Goal: Task Accomplishment & Management: Use online tool/utility

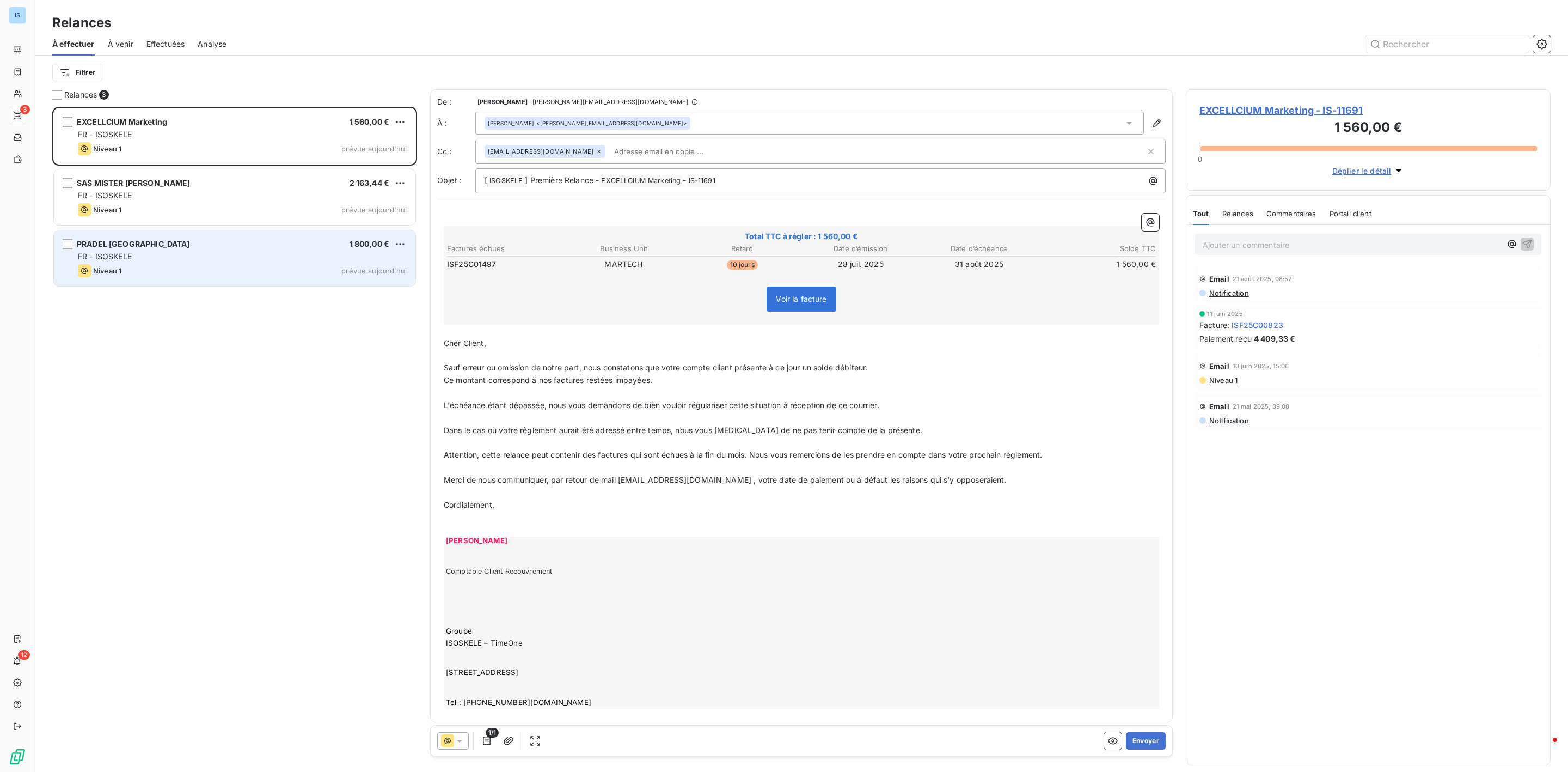
scroll to position [653, 352]
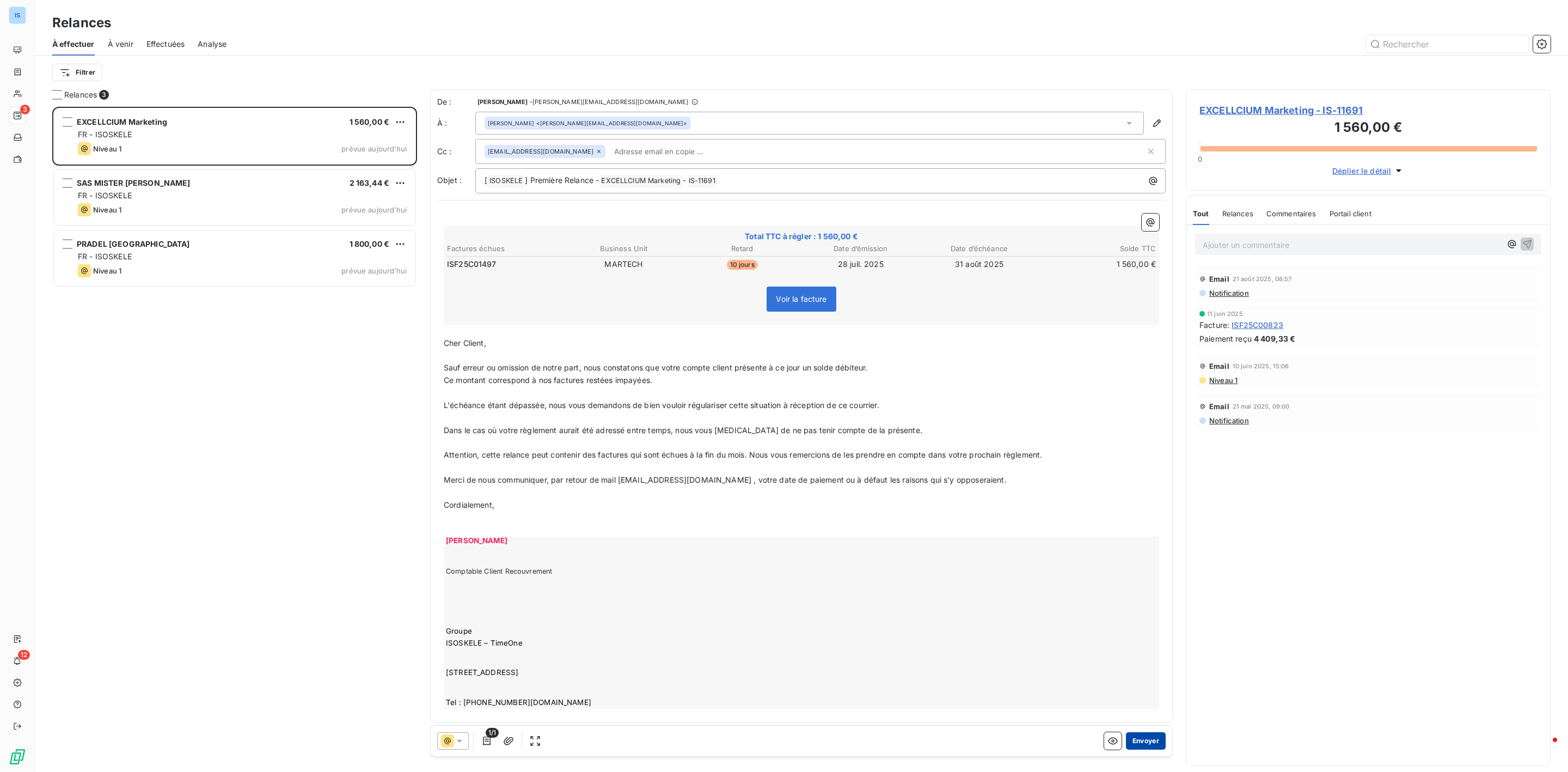
click at [1127, 744] on button "Envoyer" at bounding box center [1146, 740] width 40 height 17
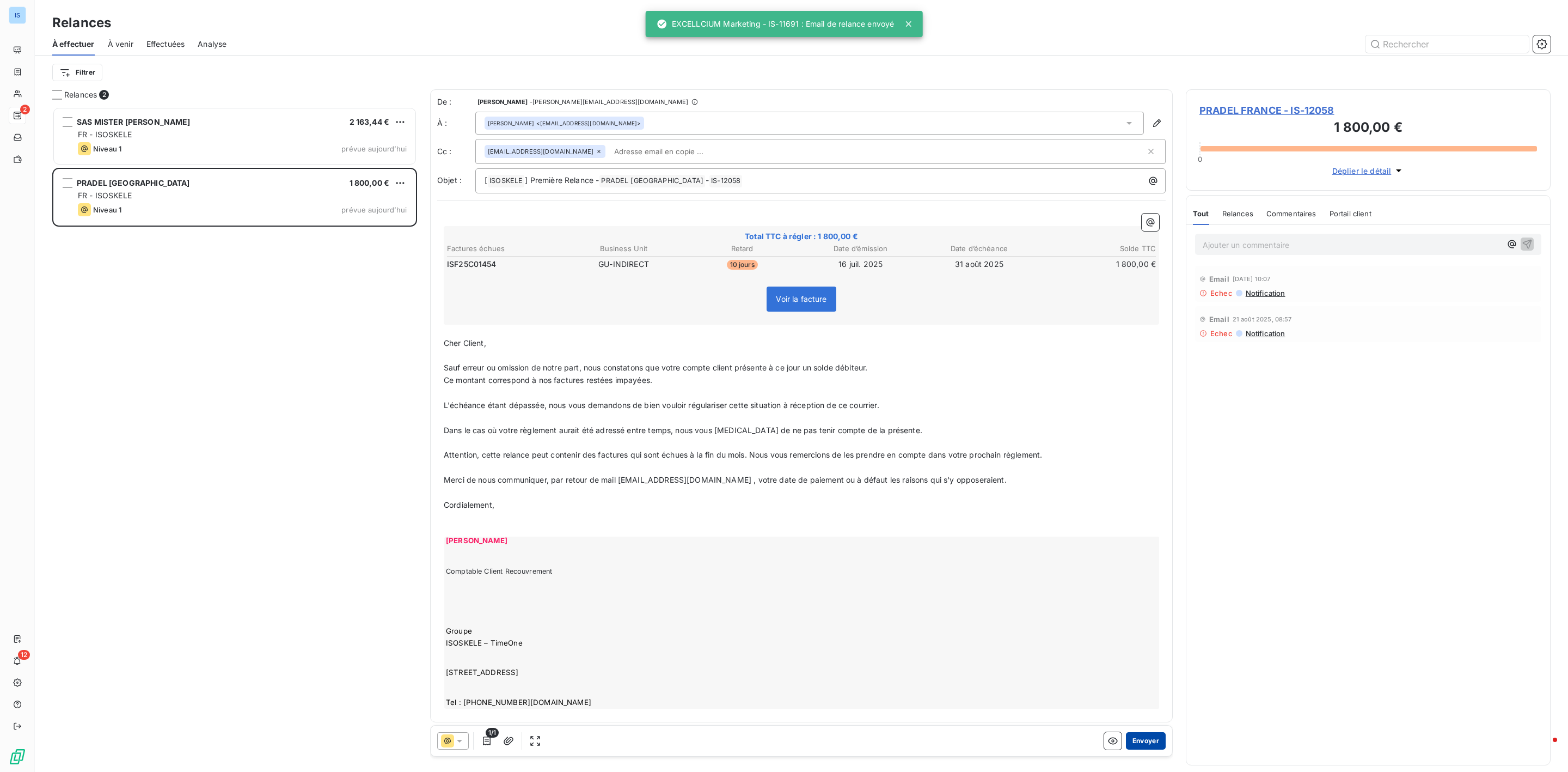
click at [1131, 742] on button "Envoyer" at bounding box center [1146, 740] width 40 height 17
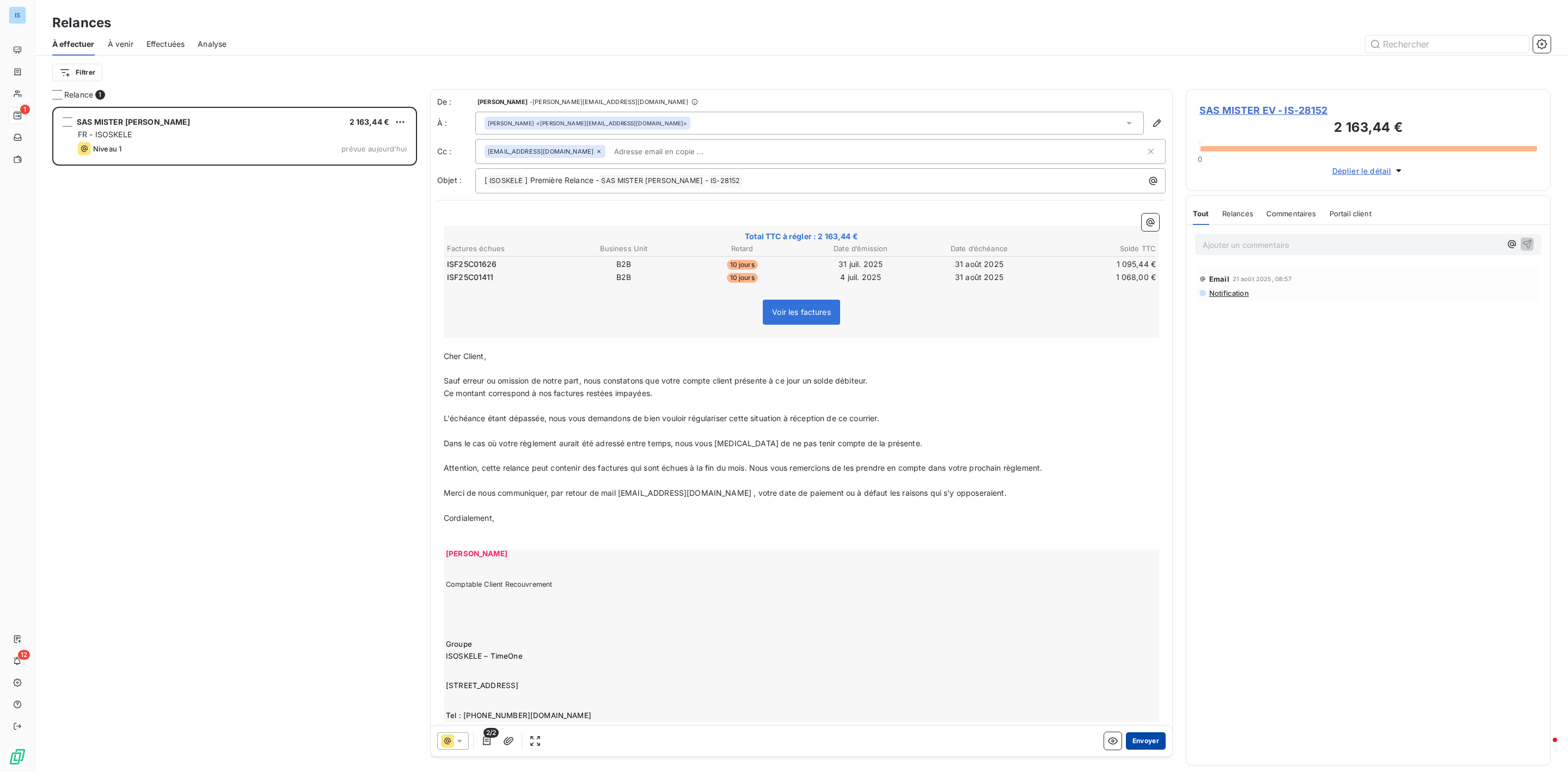
click at [1126, 742] on button "Envoyer" at bounding box center [1146, 740] width 40 height 17
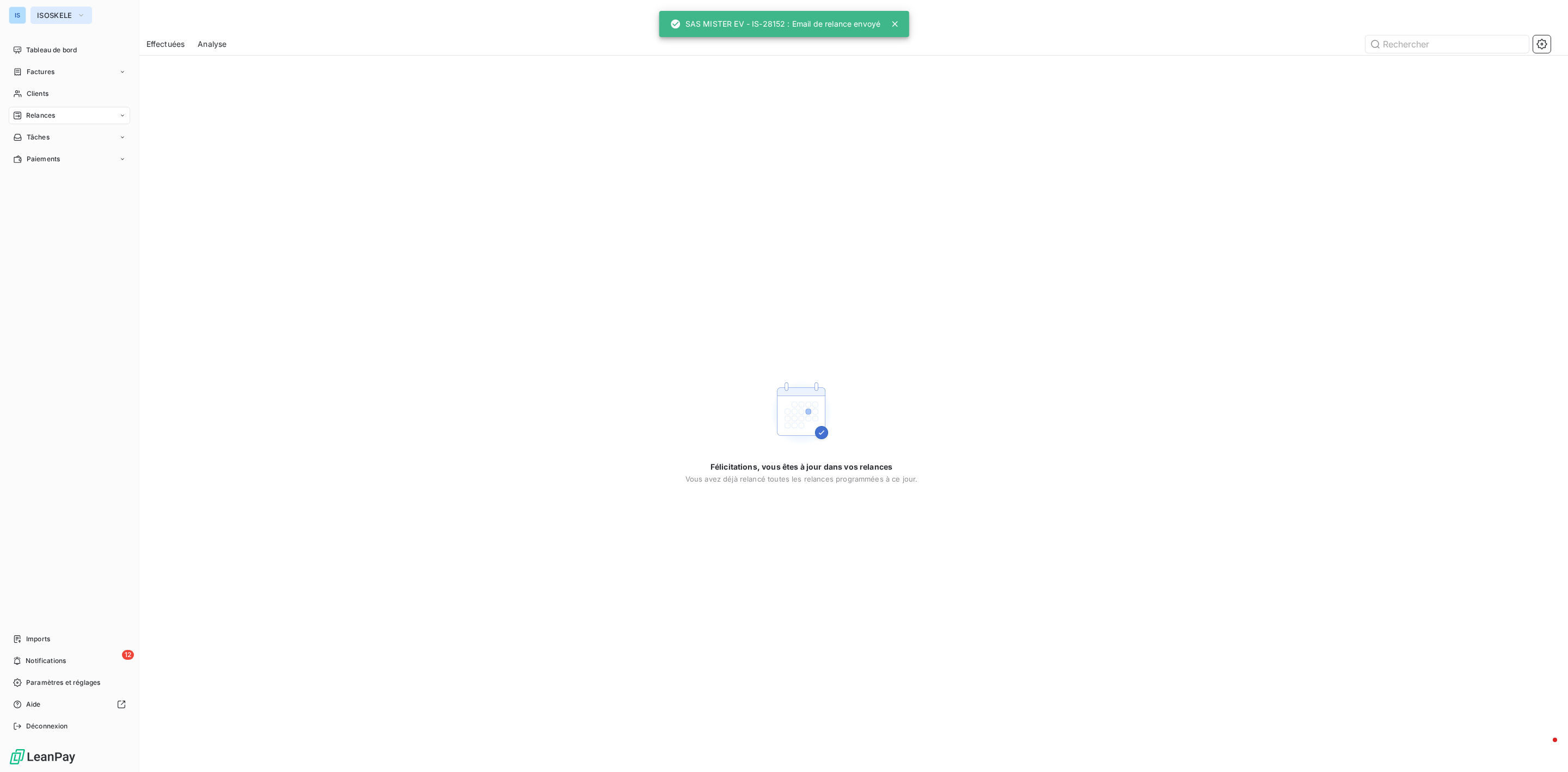
click at [46, 13] on span "ISOSKELE" at bounding box center [55, 15] width 36 height 8
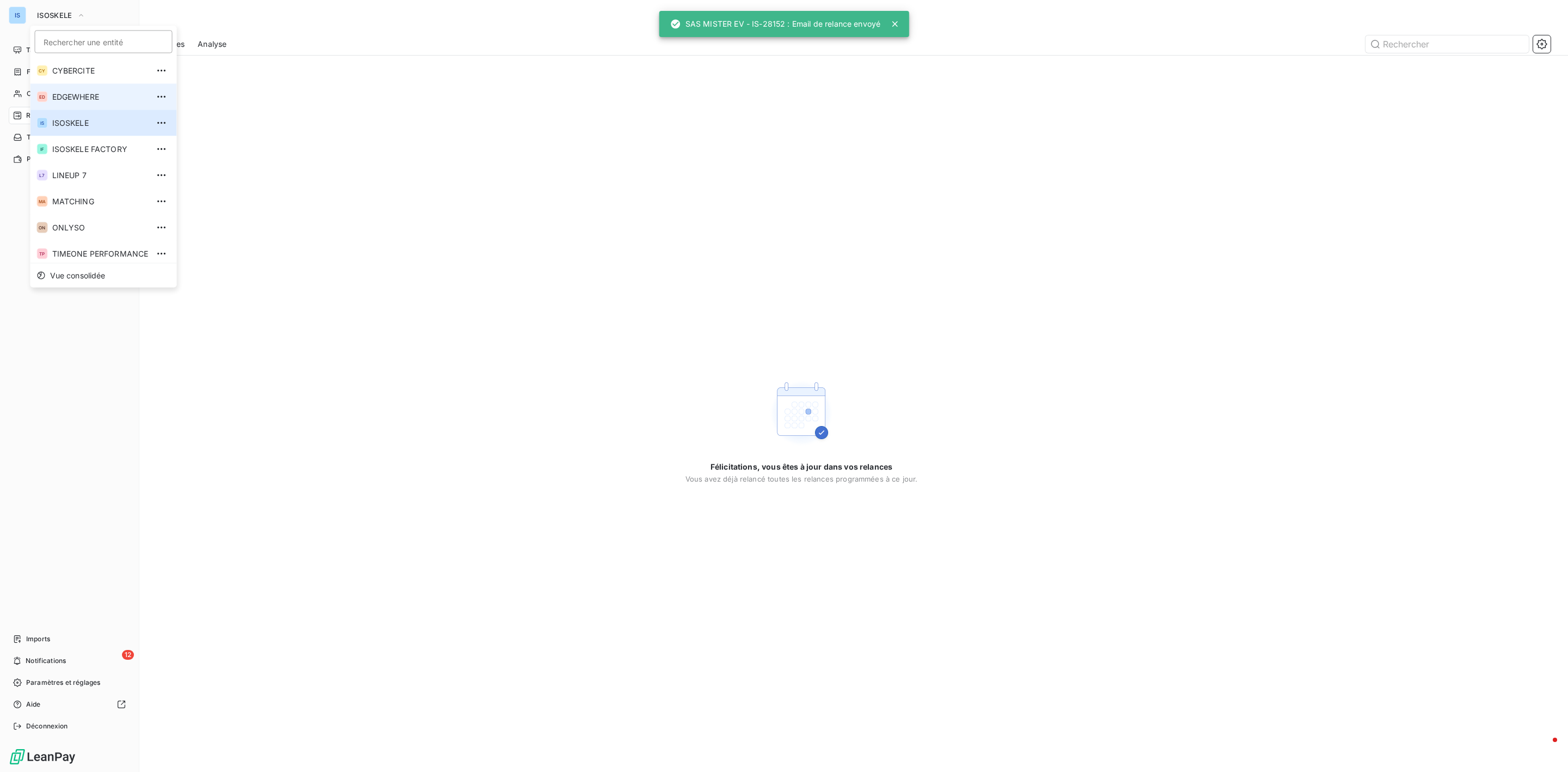
click at [75, 95] on span "EDGEWHERE" at bounding box center [100, 96] width 96 height 11
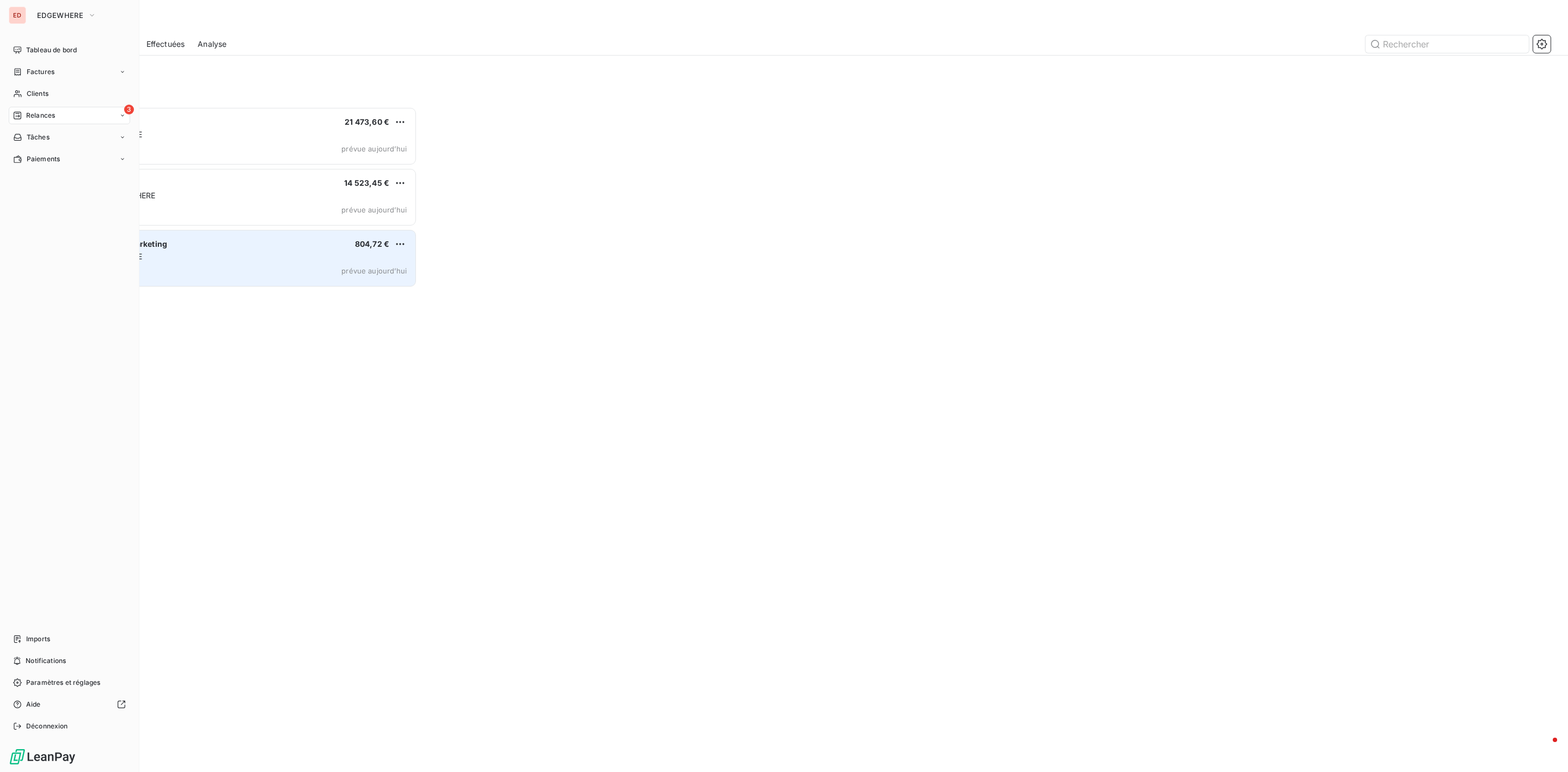
scroll to position [13, 12]
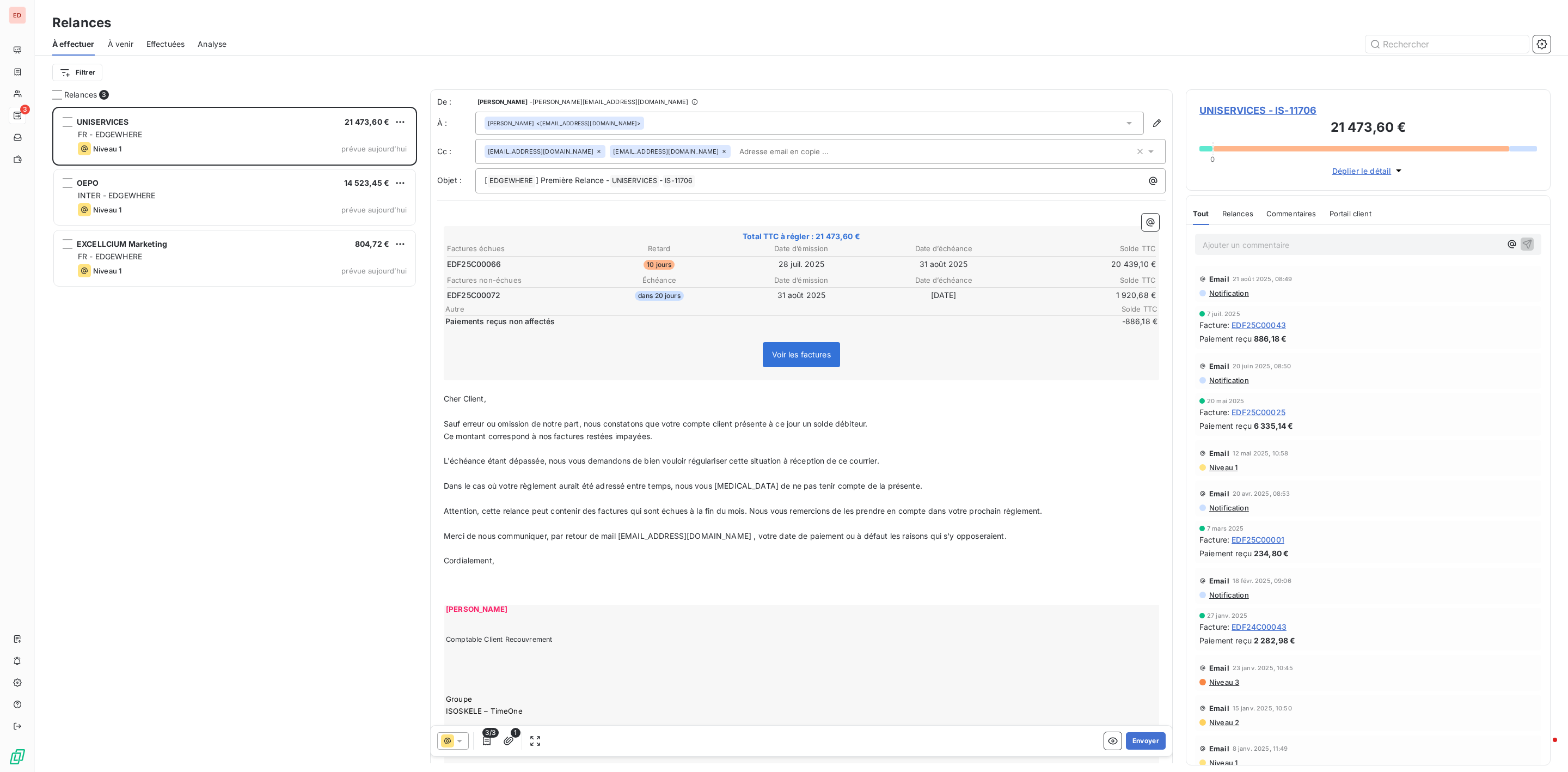
drag, startPoint x: 1128, startPoint y: 740, endPoint x: 504, endPoint y: 337, distance: 742.8
click at [498, 337] on div "De : Vanessa GRENET - [EMAIL_ADDRESS][DOMAIN_NAME] À : [PERSON_NAME] <[EMAIL_AD…" at bounding box center [801, 427] width 743 height 674
click at [490, 739] on icon "button" at bounding box center [486, 740] width 7 height 8
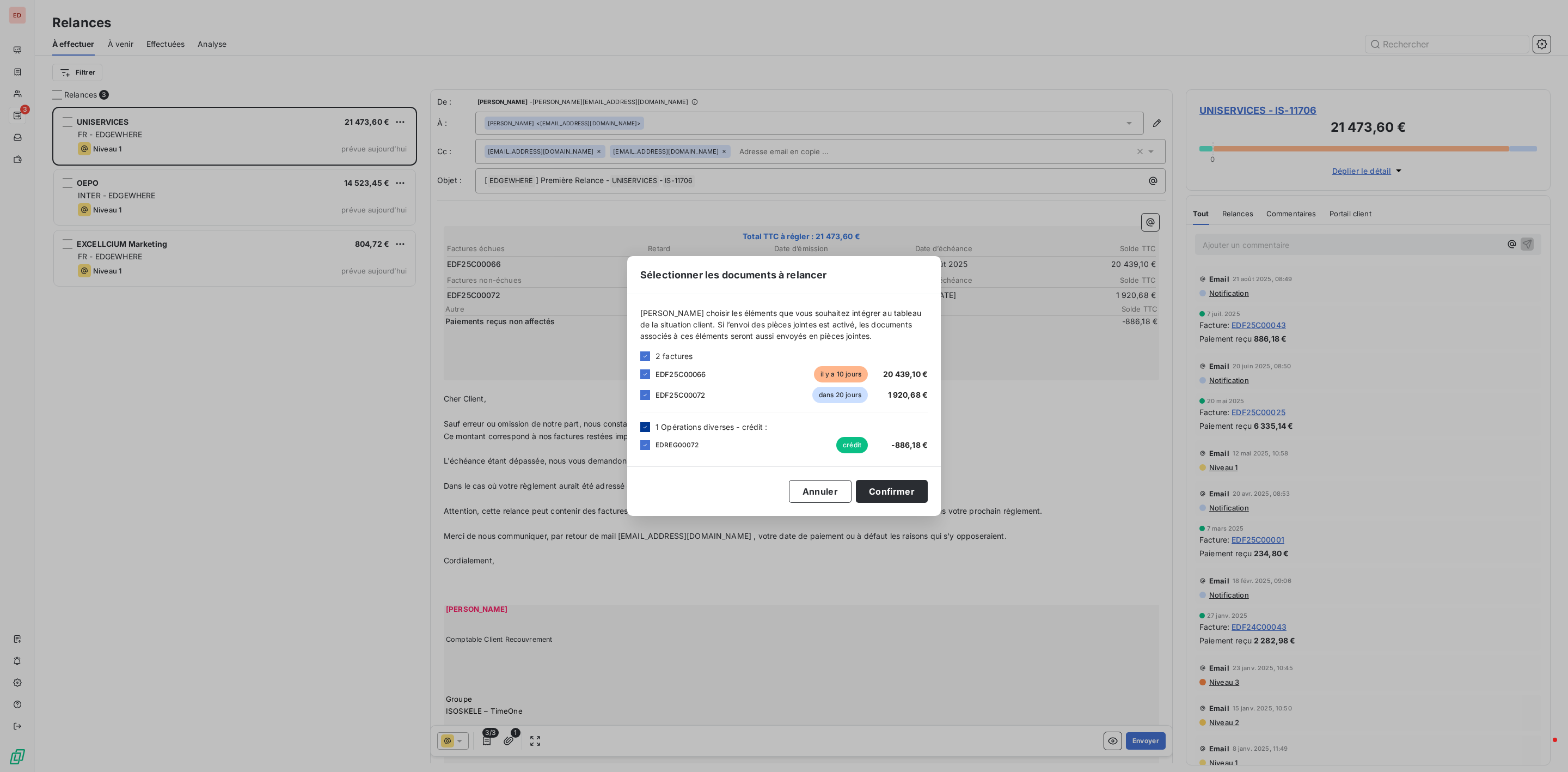
click at [642, 427] on icon at bounding box center [645, 428] width 7 height 7
click at [898, 492] on button "Confirmer" at bounding box center [892, 491] width 72 height 23
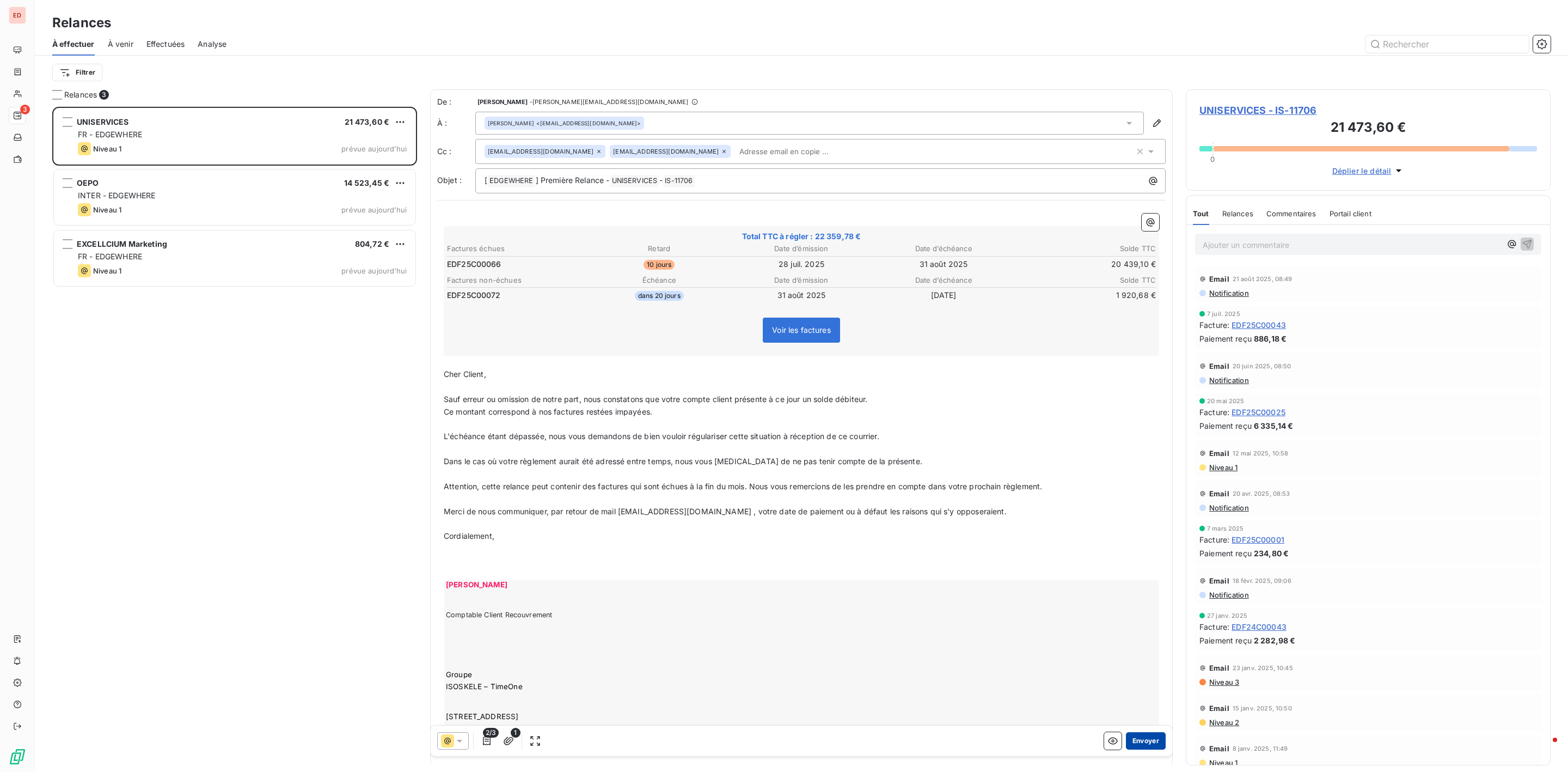
click at [1126, 736] on button "Envoyer" at bounding box center [1146, 740] width 40 height 17
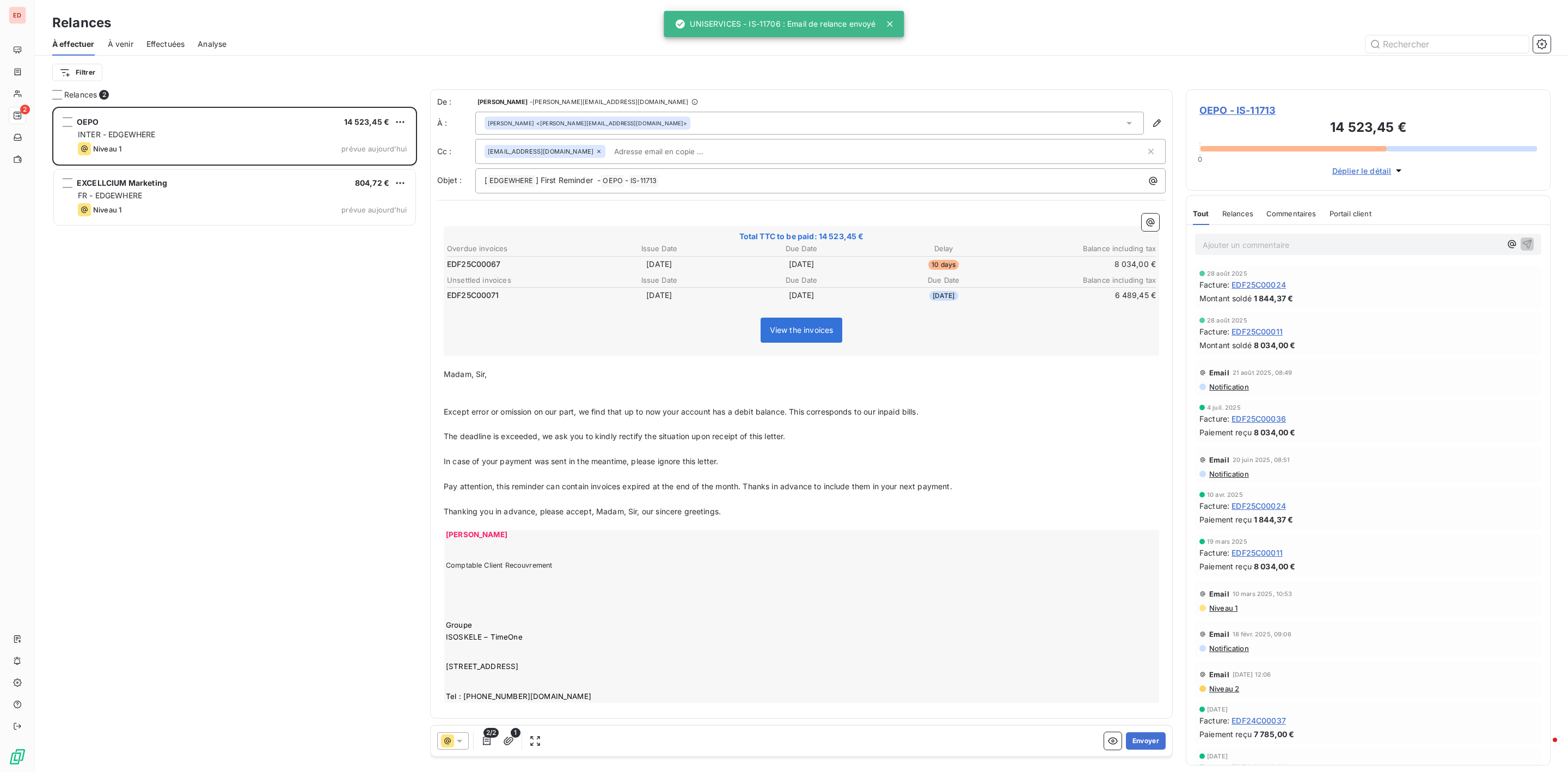
scroll to position [653, 352]
click at [1132, 739] on button "Envoyer" at bounding box center [1146, 740] width 40 height 17
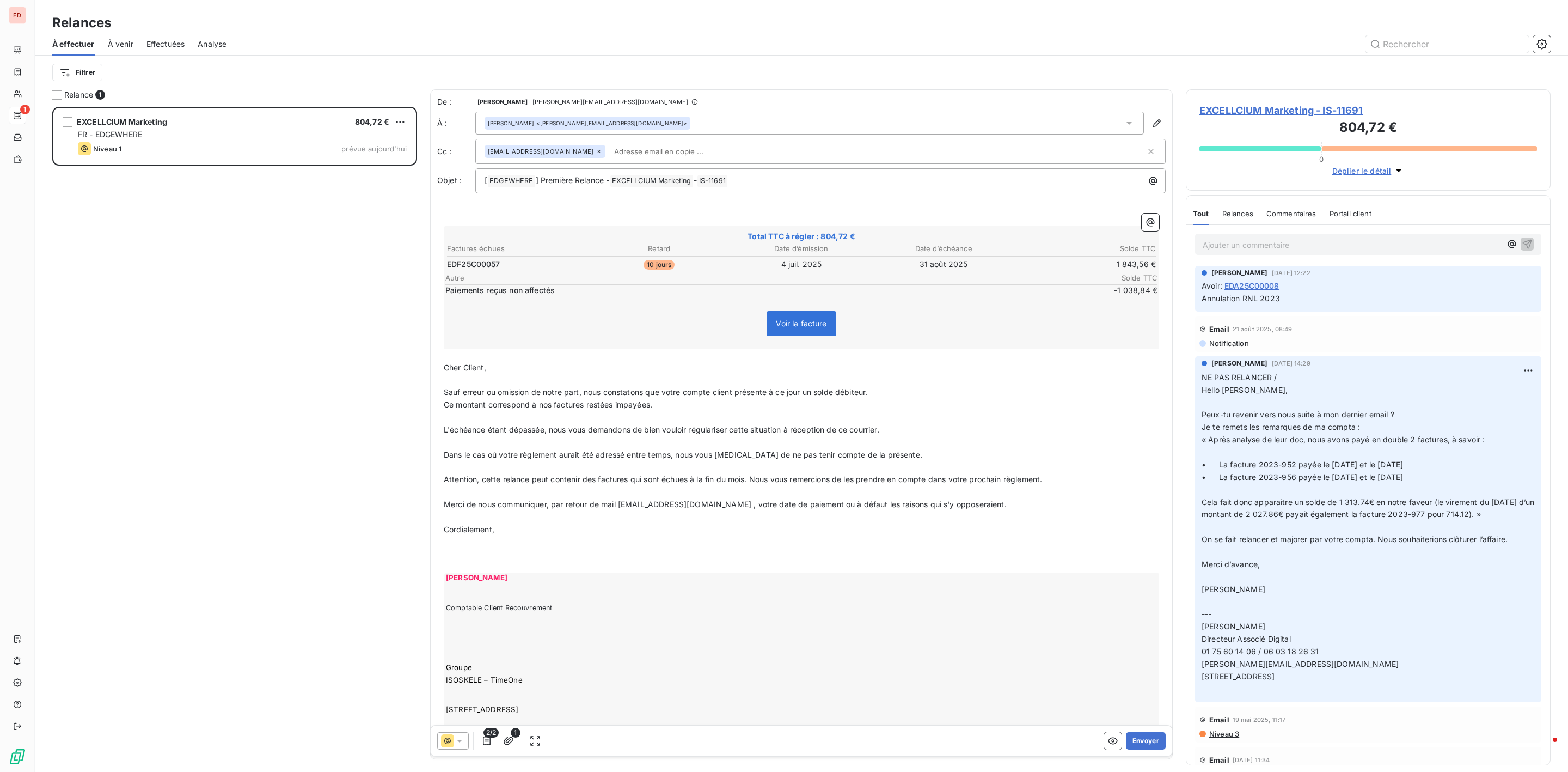
drag, startPoint x: 1137, startPoint y: 739, endPoint x: 1098, endPoint y: 296, distance: 444.7
click at [1103, 337] on div "De : Vanessa GRENET - [EMAIL_ADDRESS][DOMAIN_NAME] À : [PERSON_NAME] <[PERSON_N…" at bounding box center [801, 427] width 743 height 674
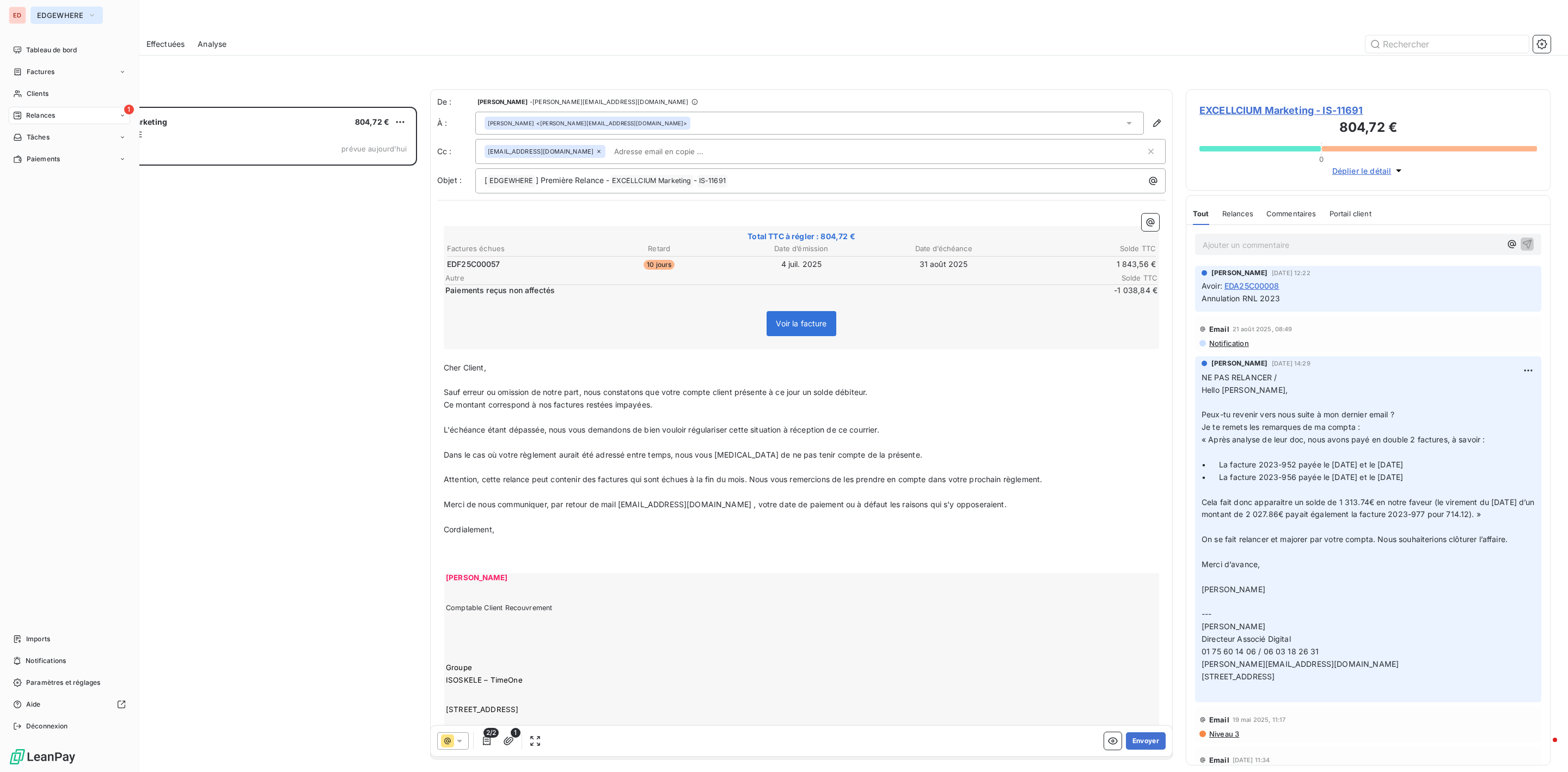
click at [41, 12] on span "EDGEWHERE" at bounding box center [61, 15] width 46 height 8
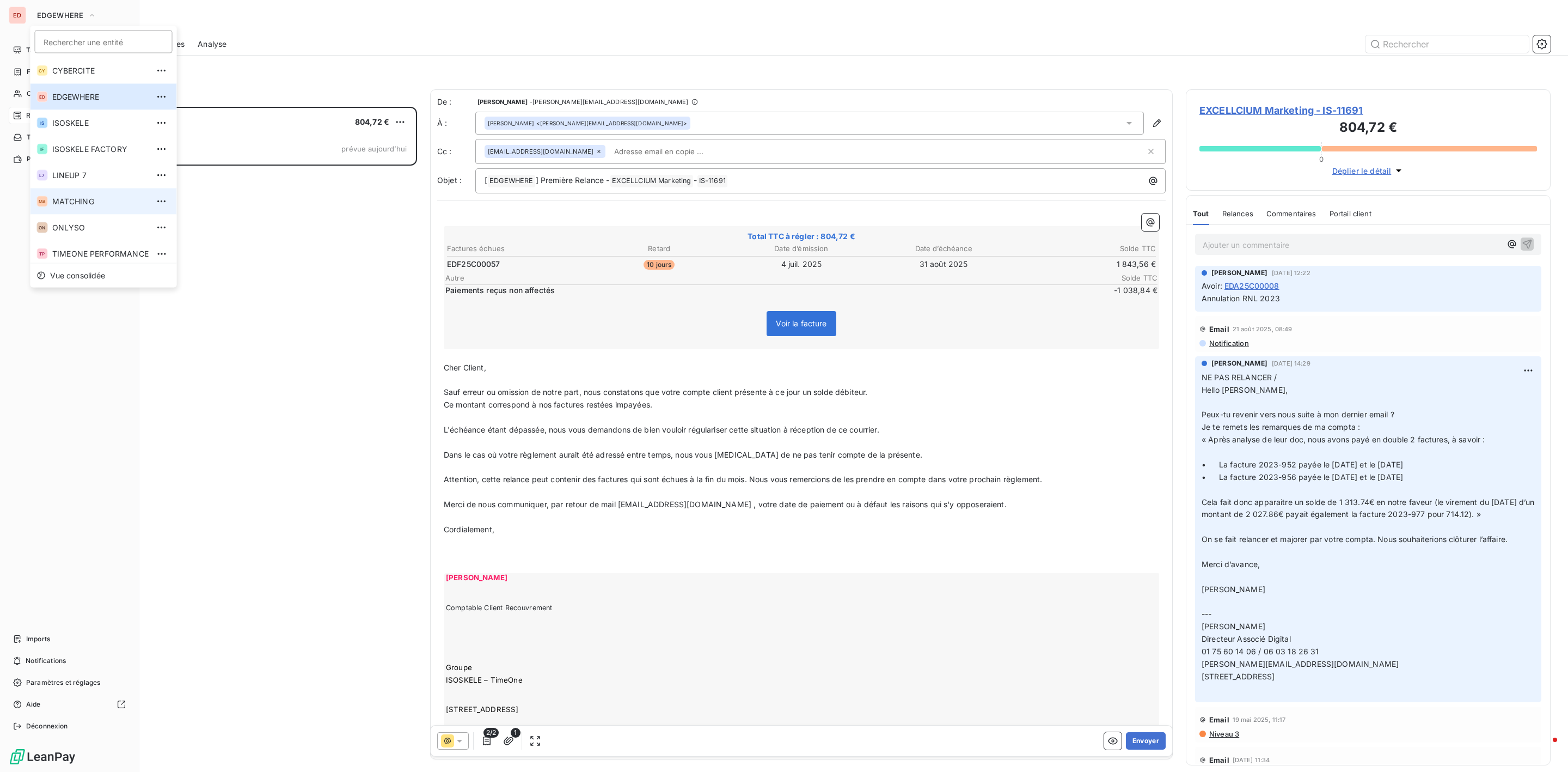
click at [105, 197] on span "MATCHING" at bounding box center [100, 201] width 96 height 11
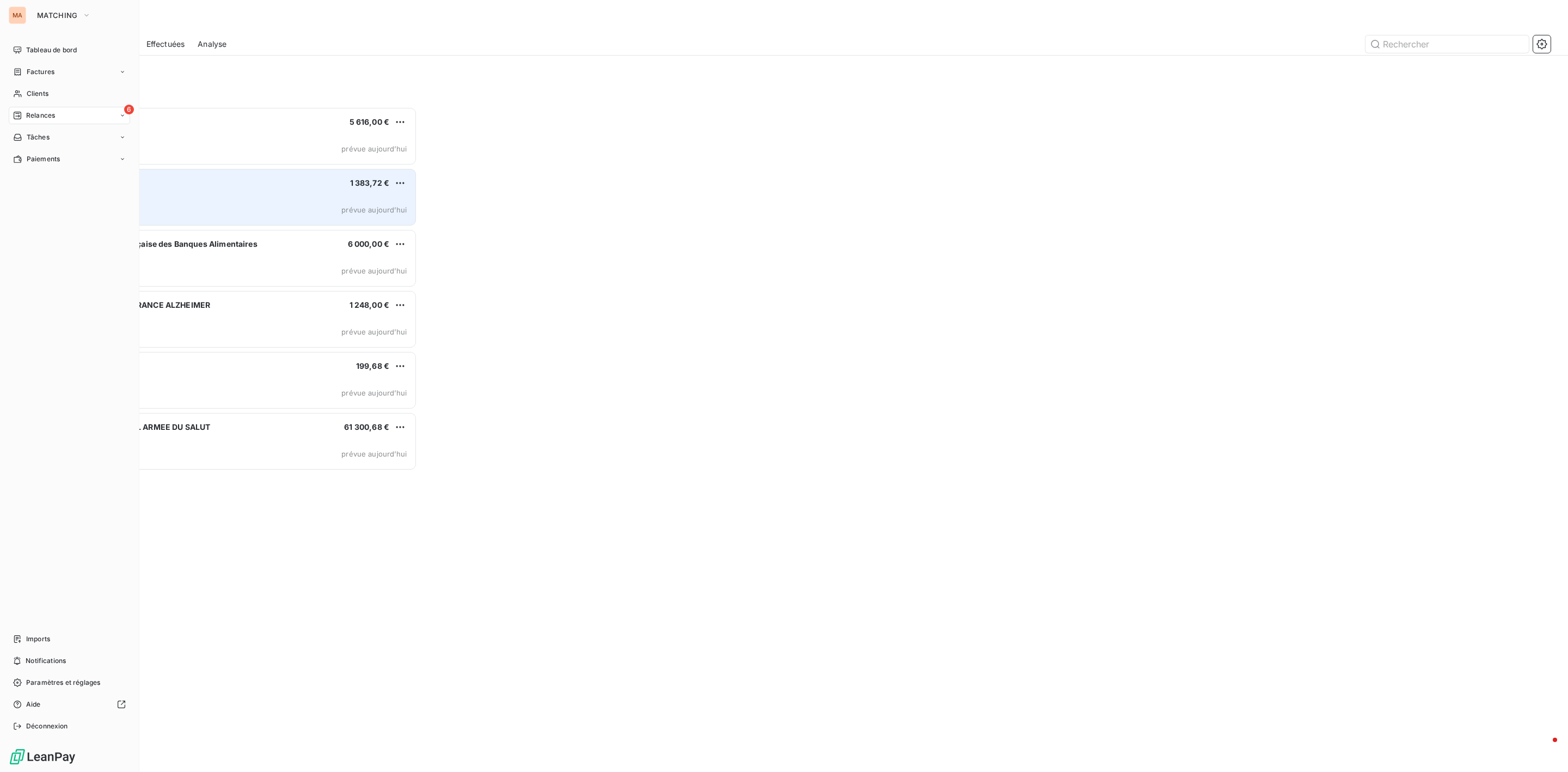
scroll to position [653, 352]
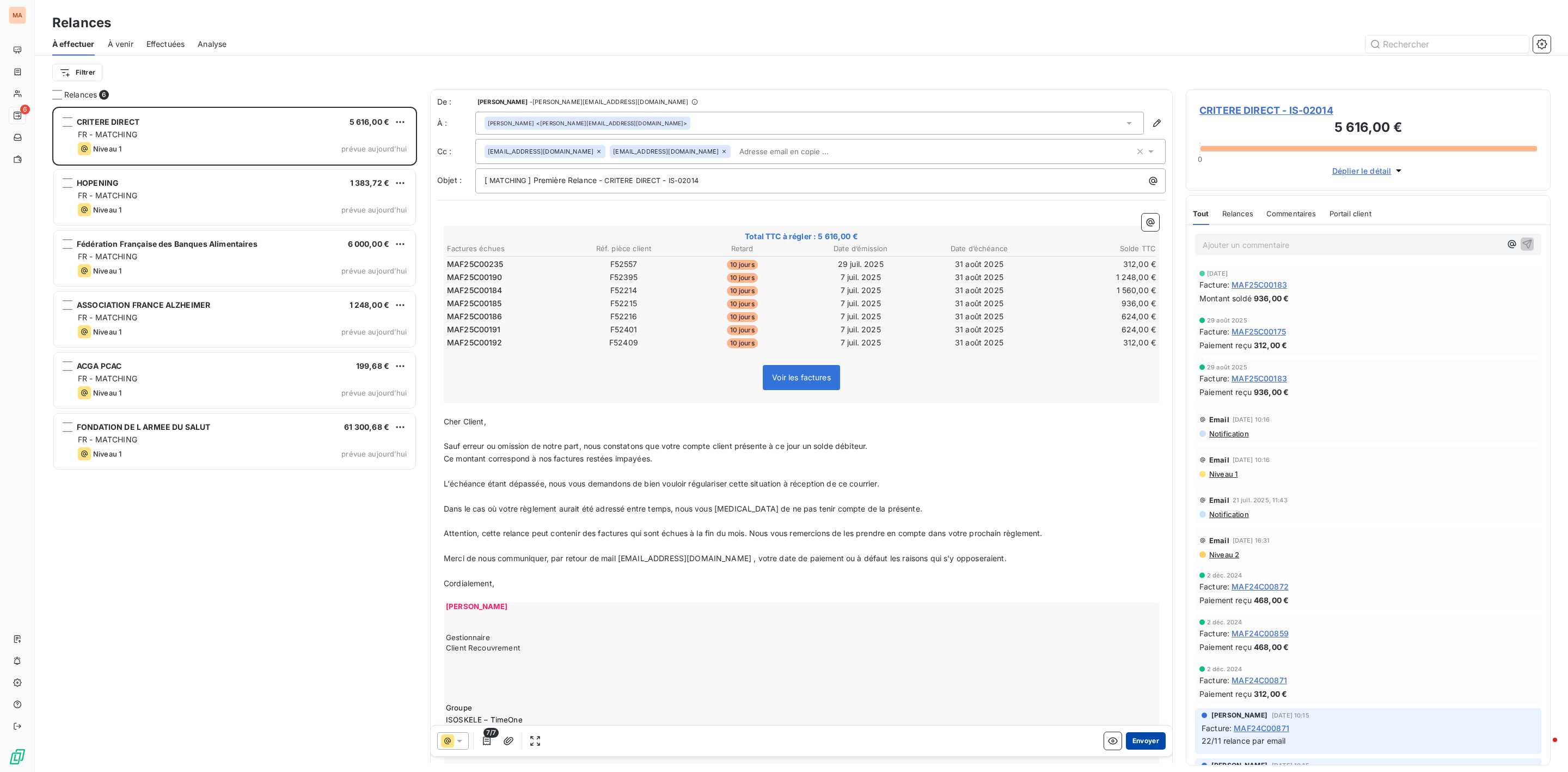
click at [1130, 739] on button "Envoyer" at bounding box center [1146, 740] width 40 height 17
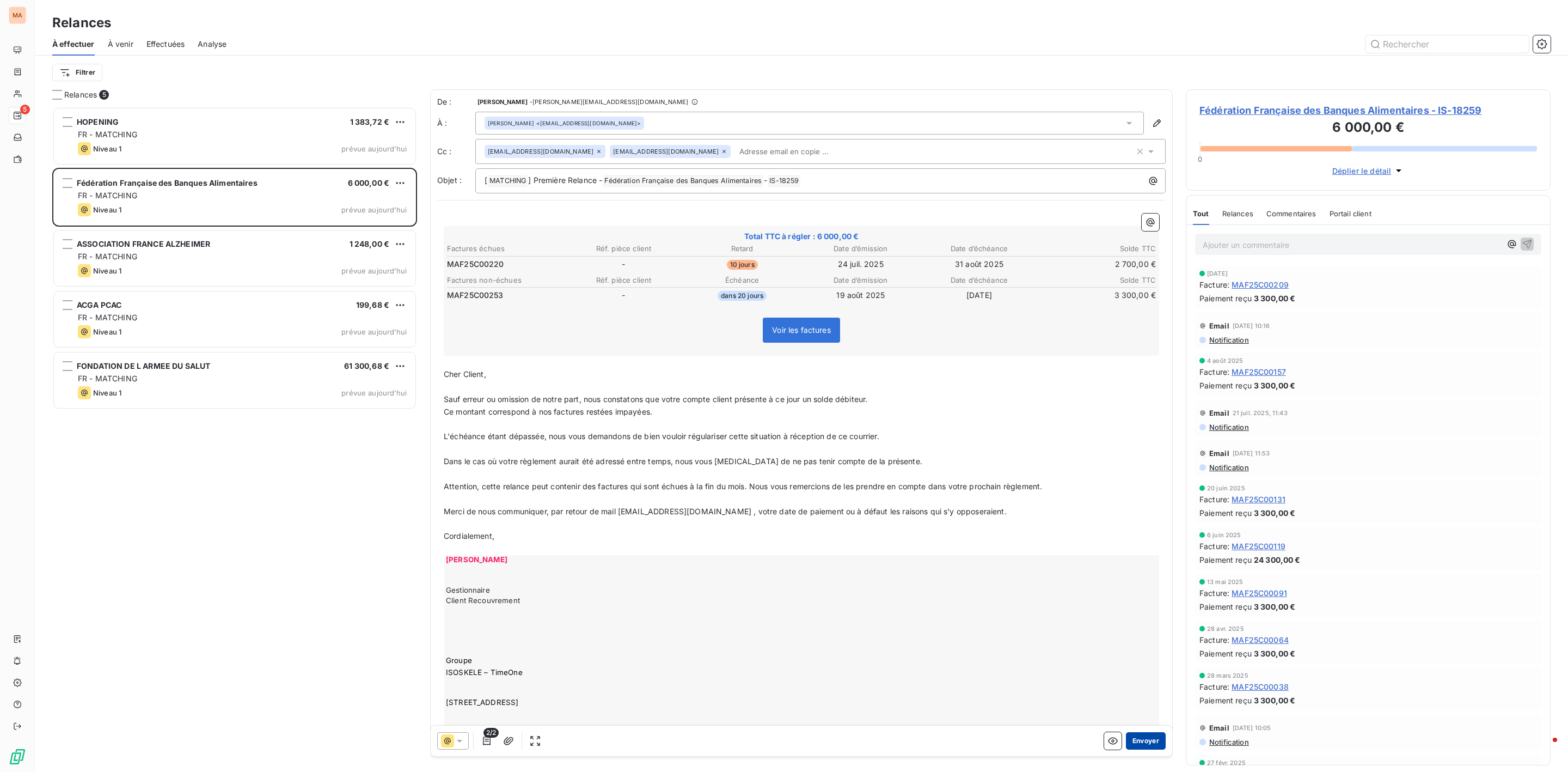
click at [1126, 742] on button "Envoyer" at bounding box center [1146, 740] width 40 height 17
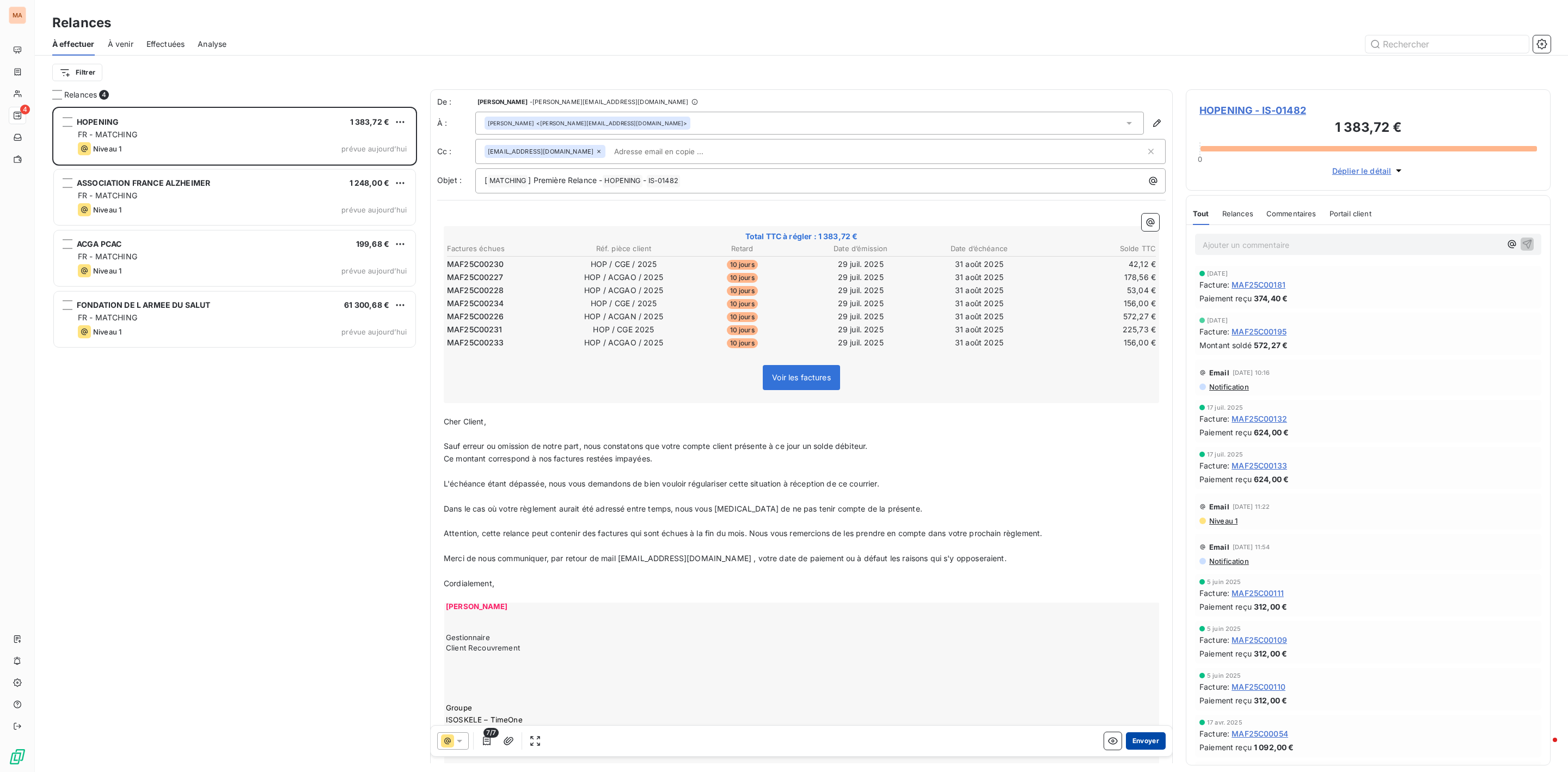
click at [1127, 742] on button "Envoyer" at bounding box center [1146, 740] width 40 height 17
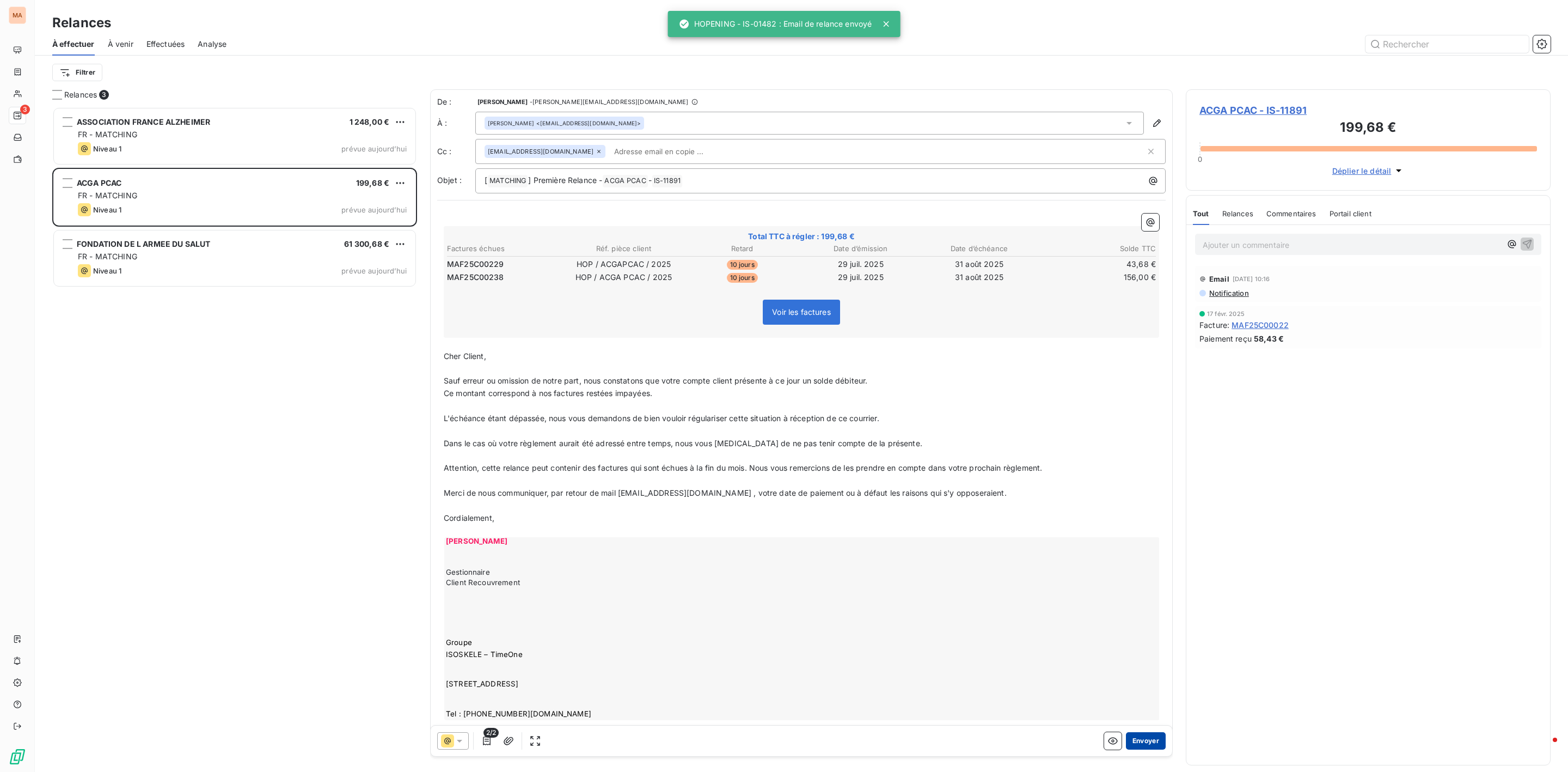
click at [1135, 740] on button "Envoyer" at bounding box center [1146, 740] width 40 height 17
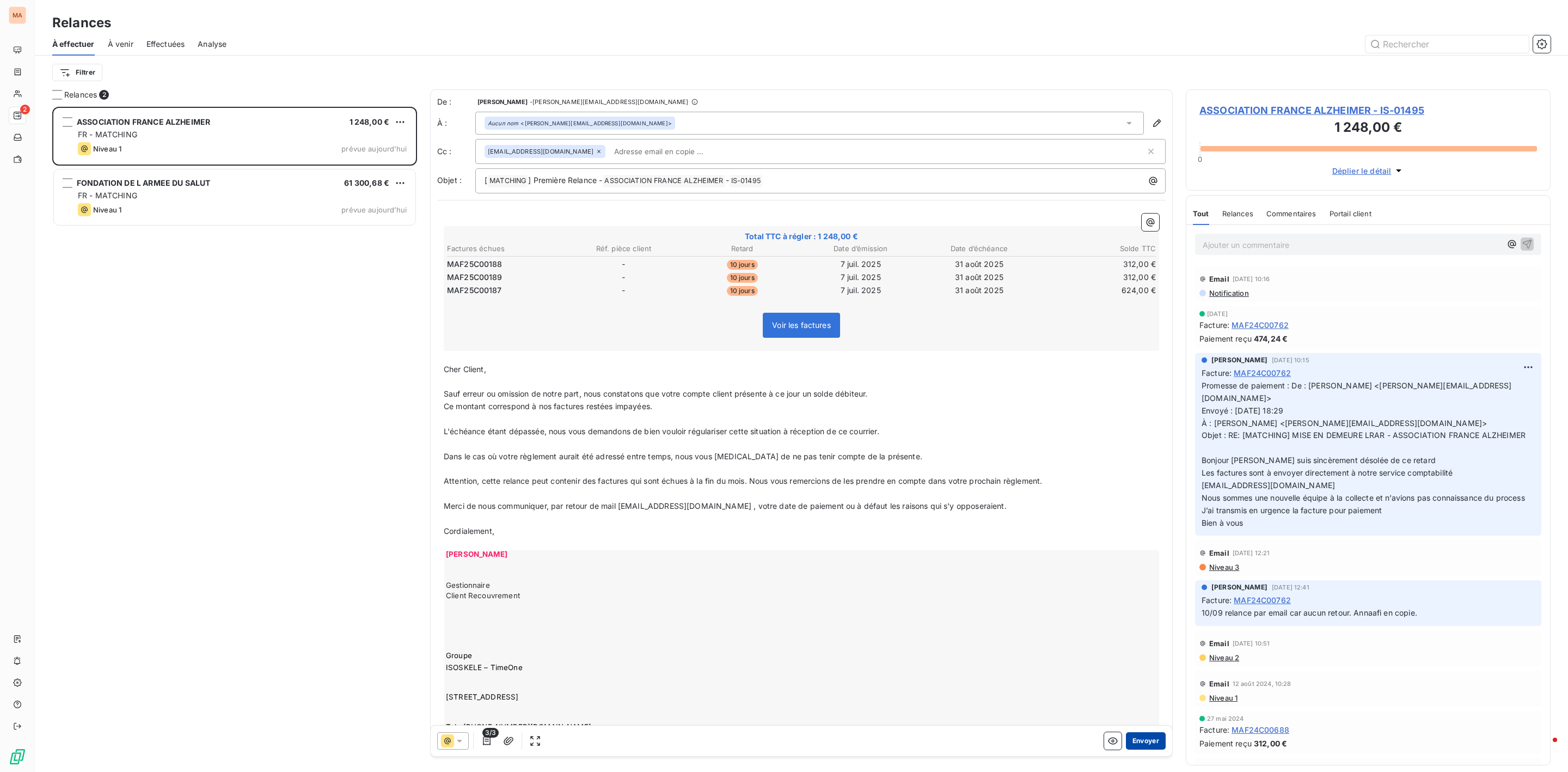
click at [1135, 740] on button "Envoyer" at bounding box center [1146, 740] width 40 height 17
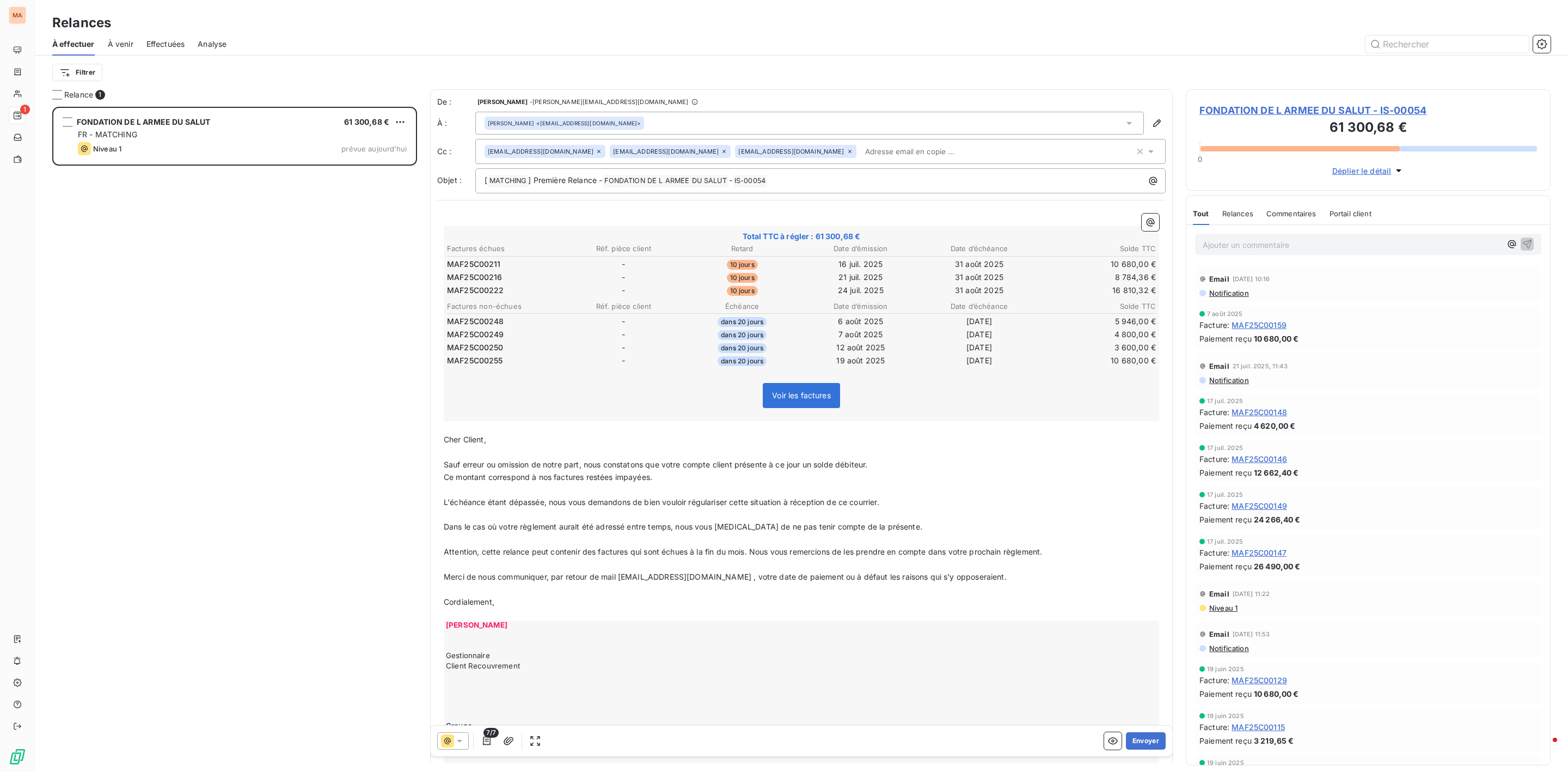
click at [1135, 740] on button "Envoyer" at bounding box center [1146, 740] width 40 height 17
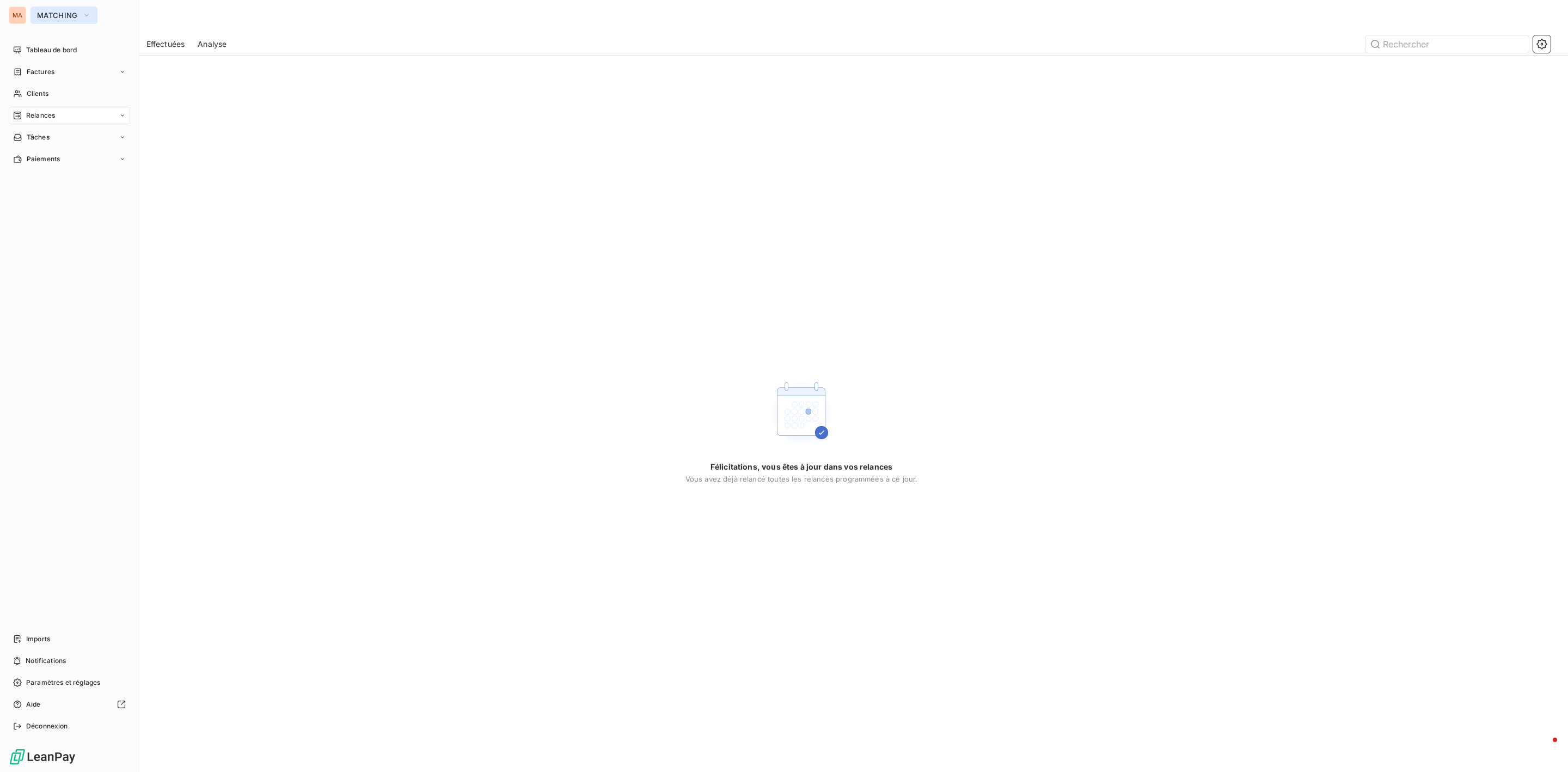
click at [57, 8] on button "MATCHING" at bounding box center [64, 15] width 67 height 17
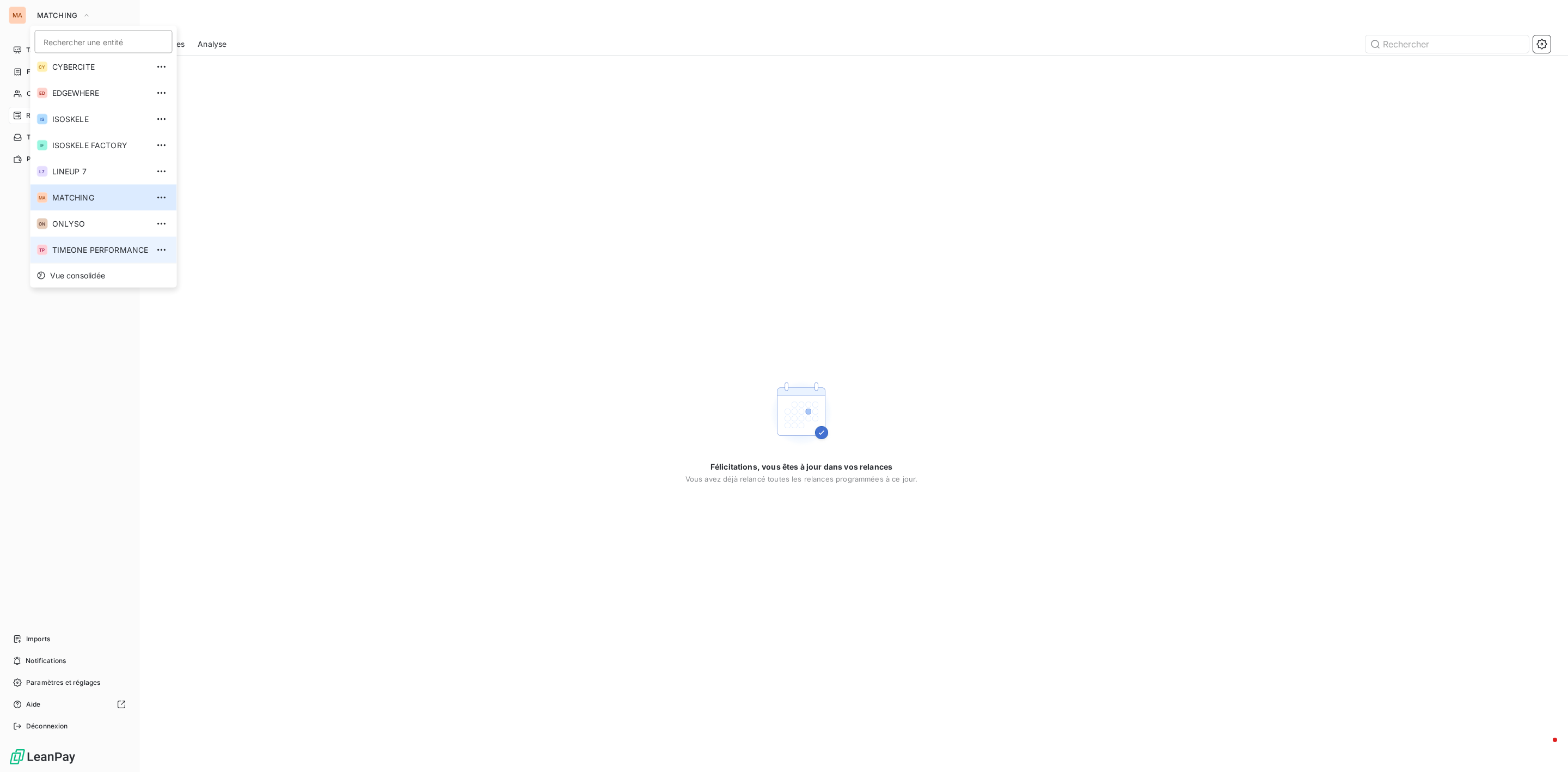
click at [83, 257] on li "TP TIMEONE PERFORMANCE" at bounding box center [104, 249] width 147 height 26
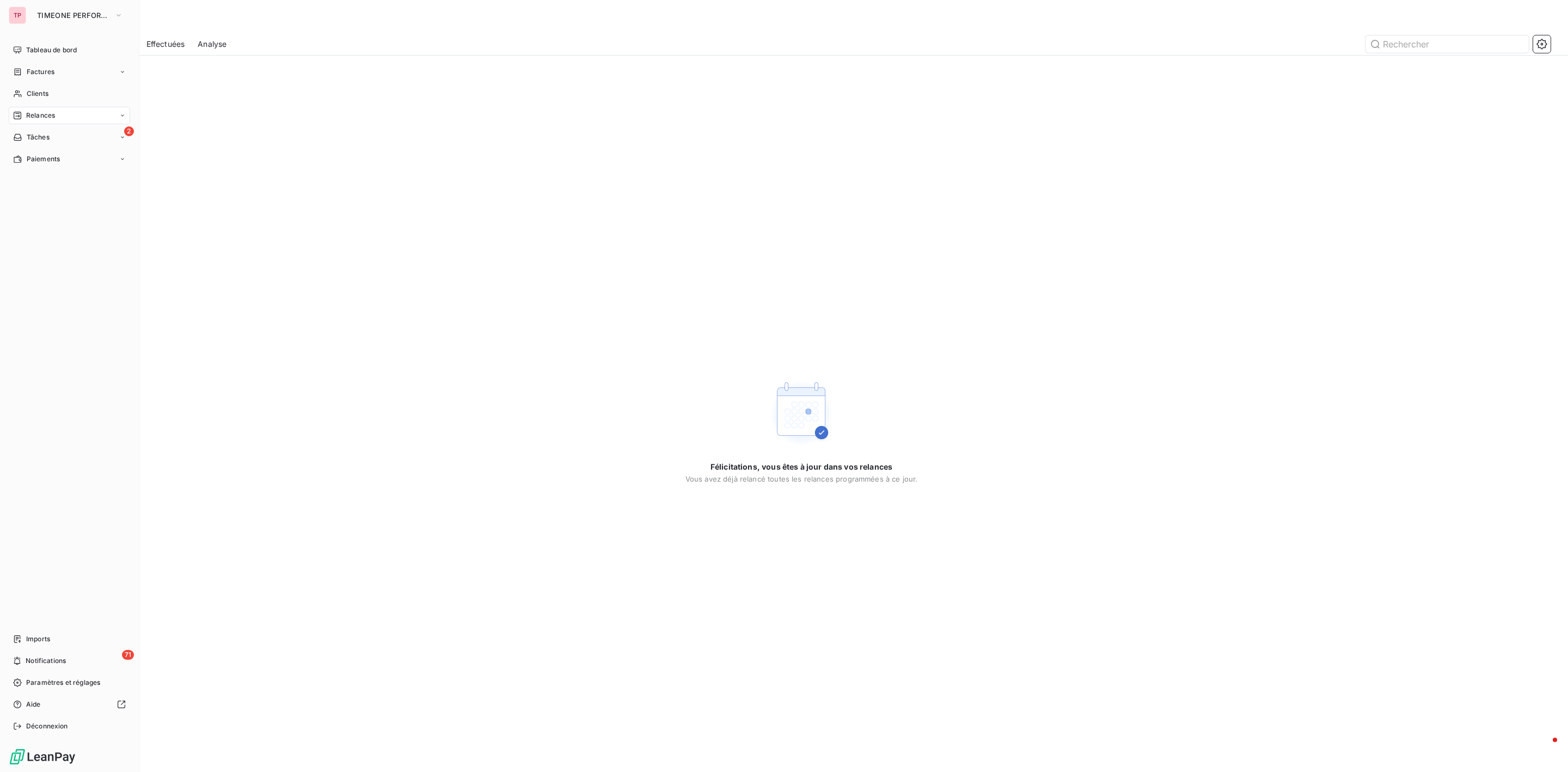
click at [66, 146] on nav "Tableau de bord Factures Clients Relances 2 Tâches Paiements" at bounding box center [69, 105] width 121 height 126
